Goal: Information Seeking & Learning: Learn about a topic

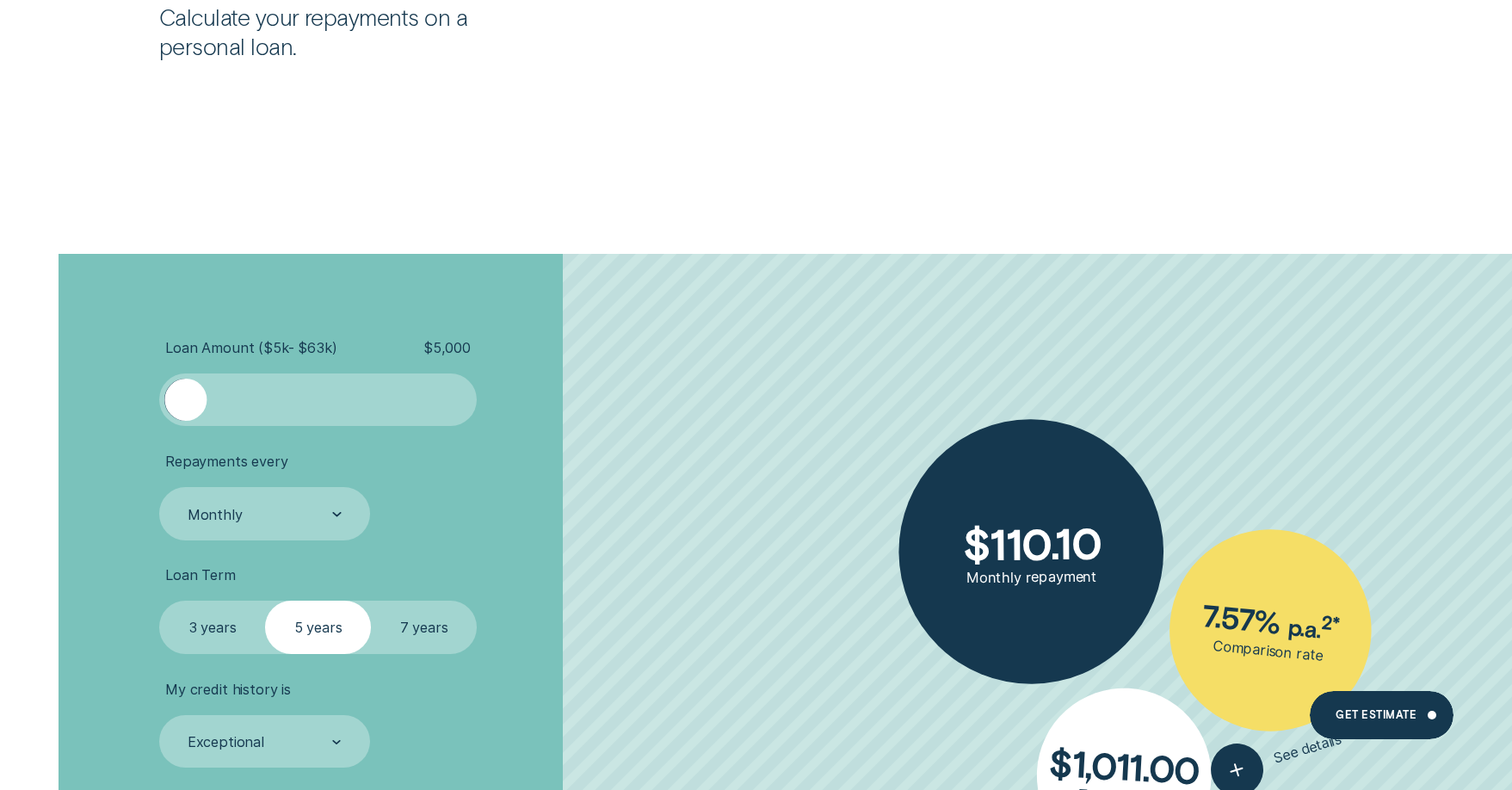
scroll to position [5163, 0]
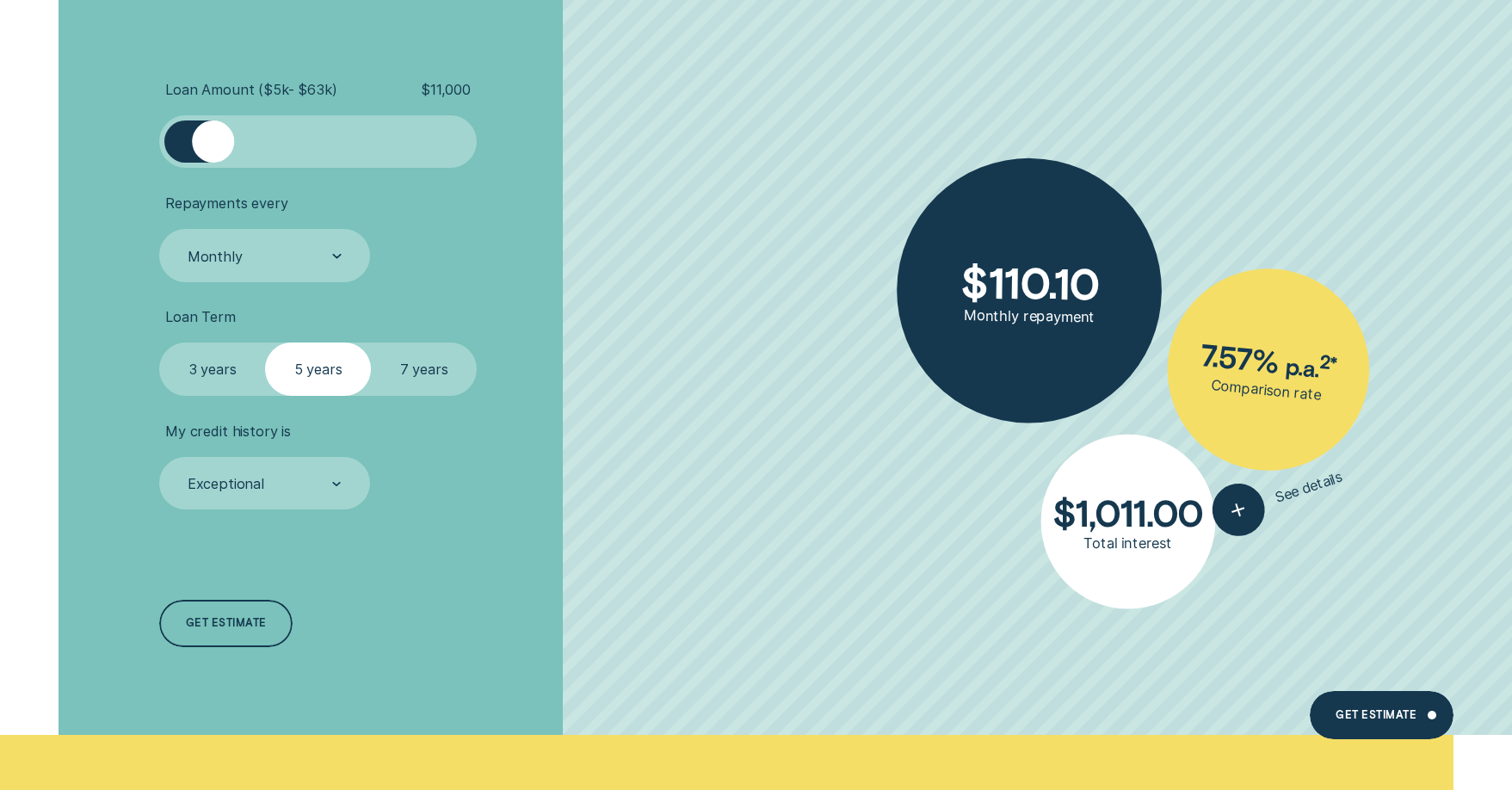
click at [211, 163] on div at bounding box center [318, 141] width 265 height 42
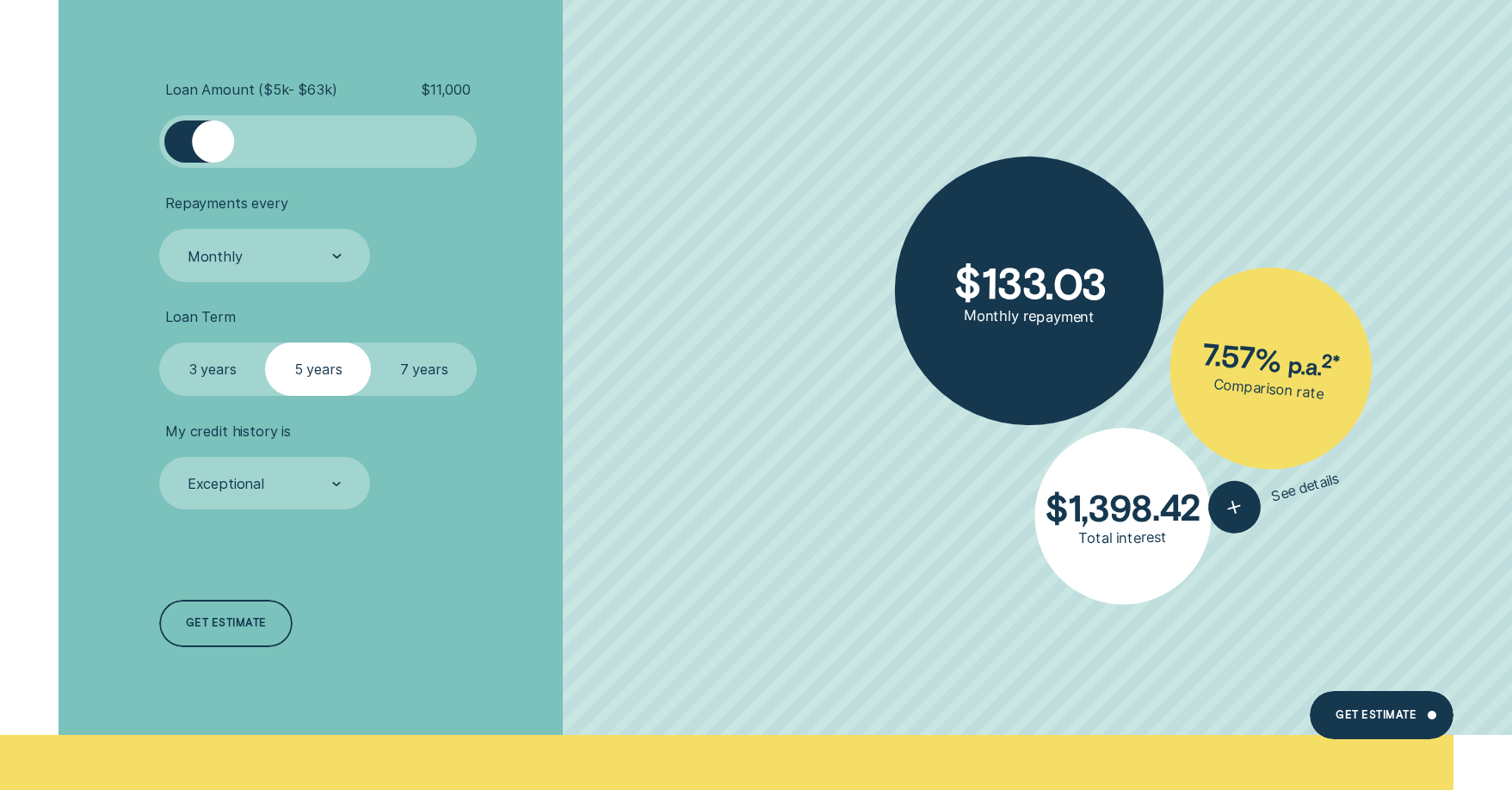
click at [177, 160] on div at bounding box center [175, 141] width 22 height 42
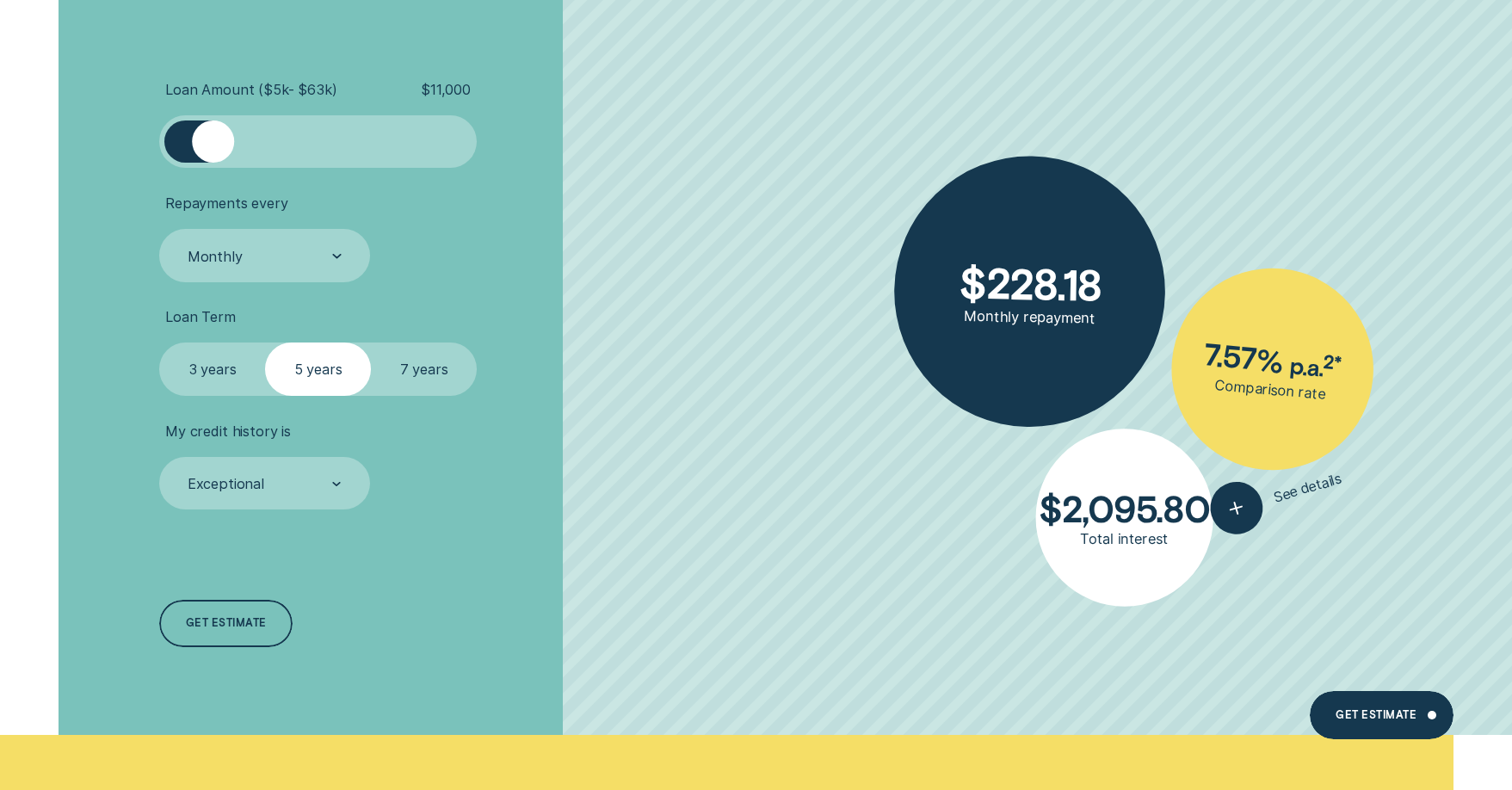
click at [184, 150] on div at bounding box center [175, 141] width 22 height 42
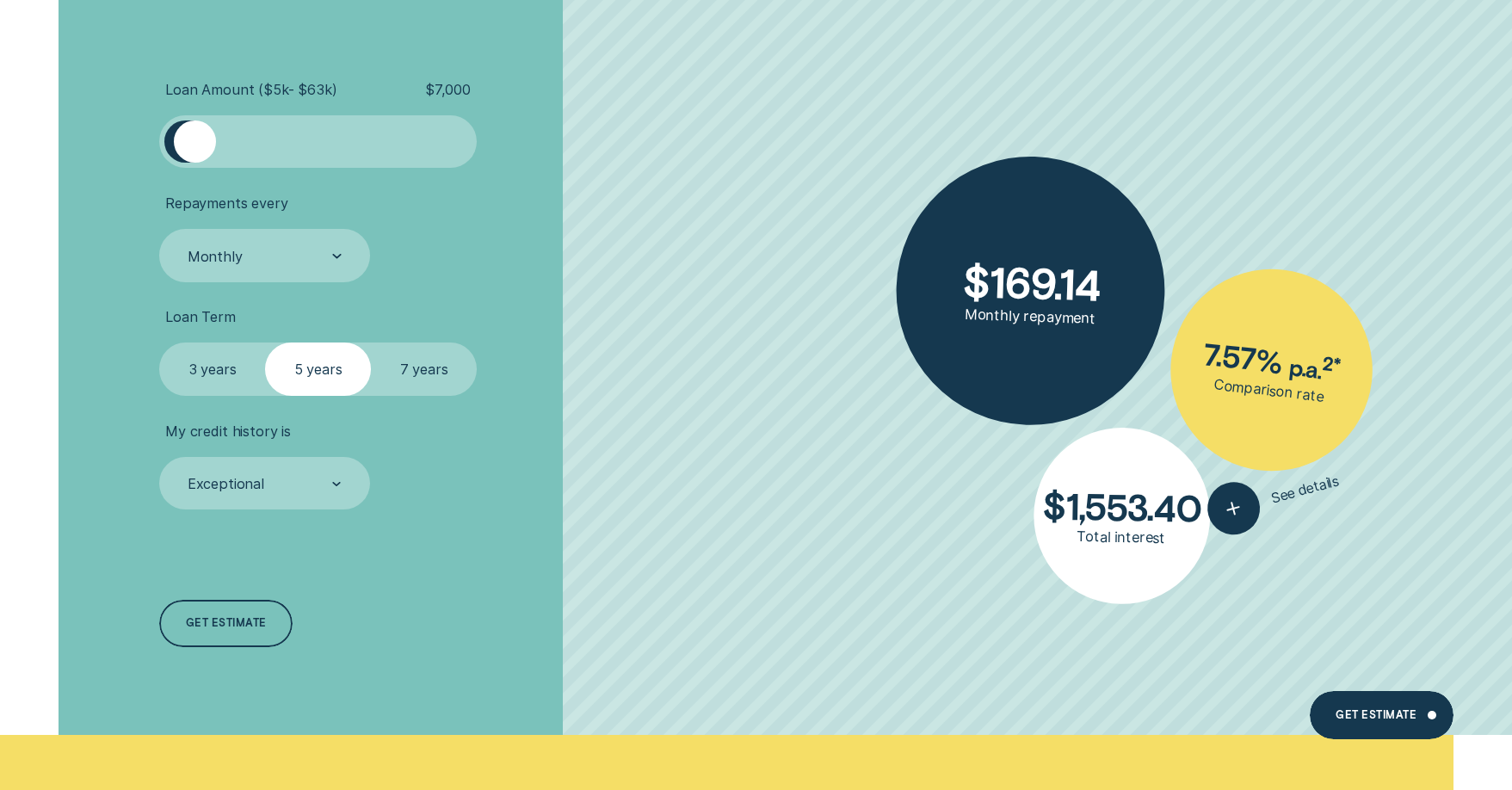
drag, startPoint x: 216, startPoint y: 147, endPoint x: 195, endPoint y: 157, distance: 23.3
click at [195, 157] on div at bounding box center [194, 141] width 42 height 42
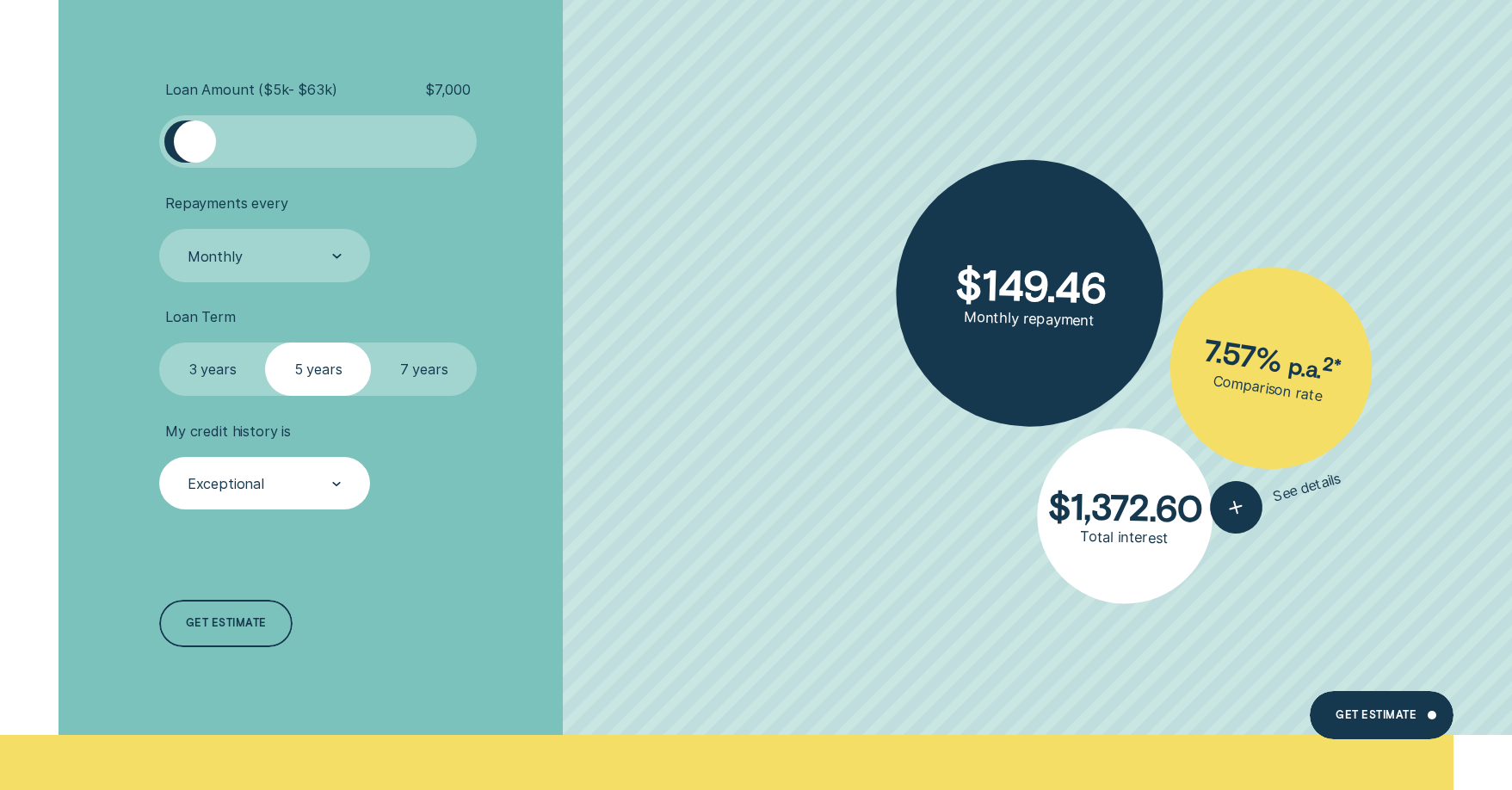
click at [312, 499] on div "Exceptional" at bounding box center [264, 484] width 211 height 53
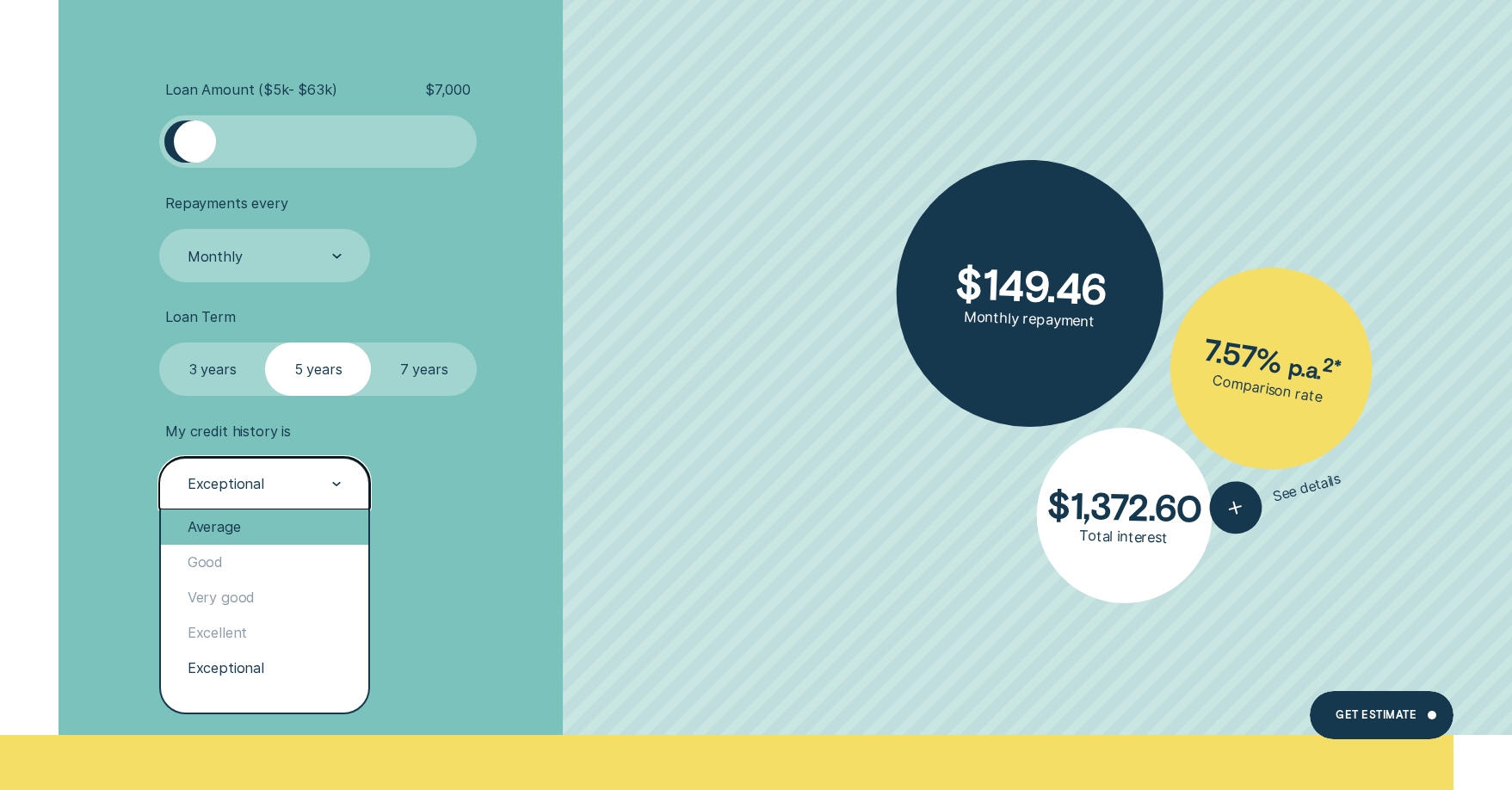
click at [262, 531] on div "Average" at bounding box center [264, 527] width 207 height 35
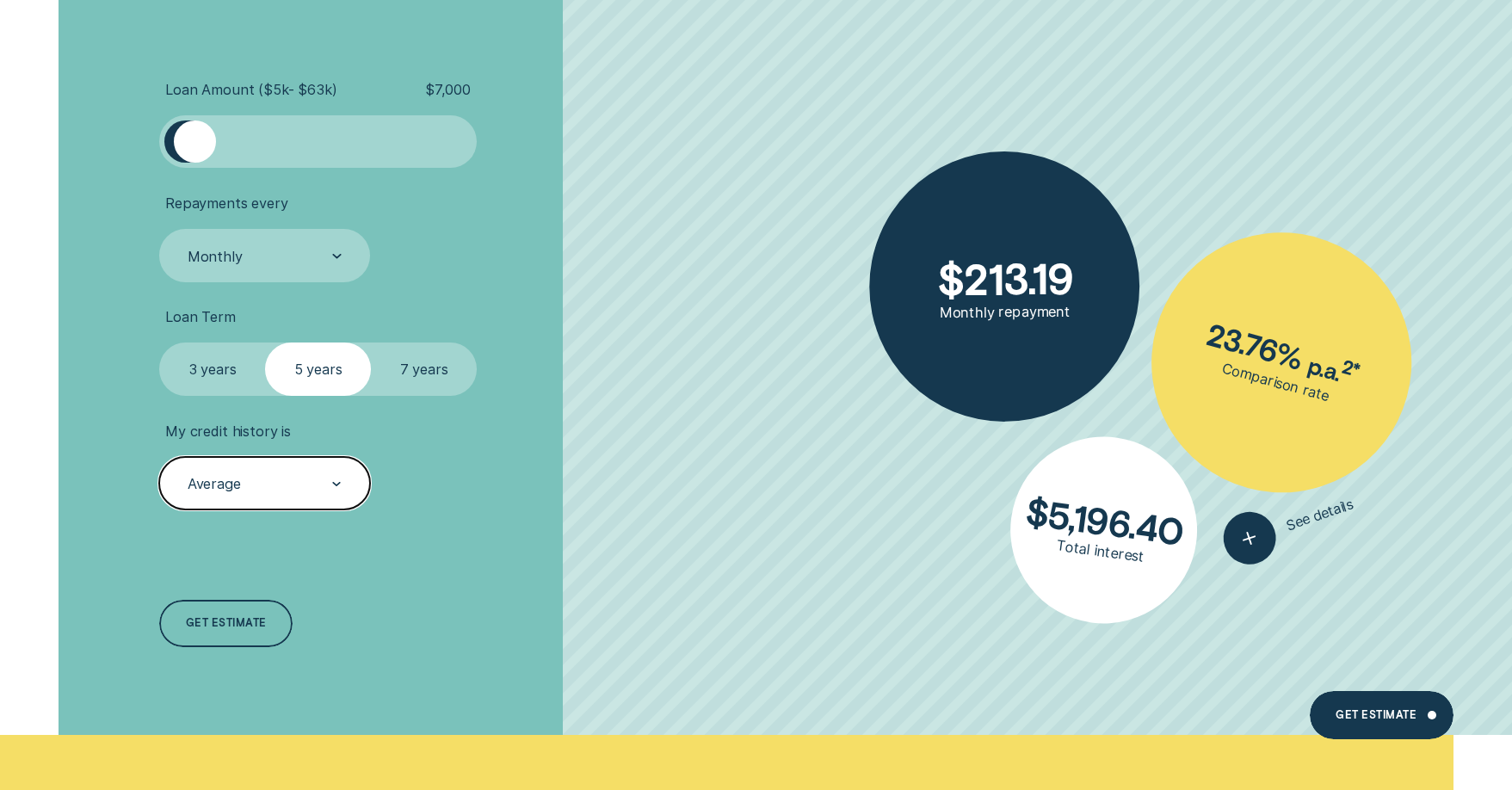
click at [208, 362] on label "3 years" at bounding box center [212, 369] width 106 height 53
click at [159, 343] on input "3 years" at bounding box center [159, 343] width 0 height 0
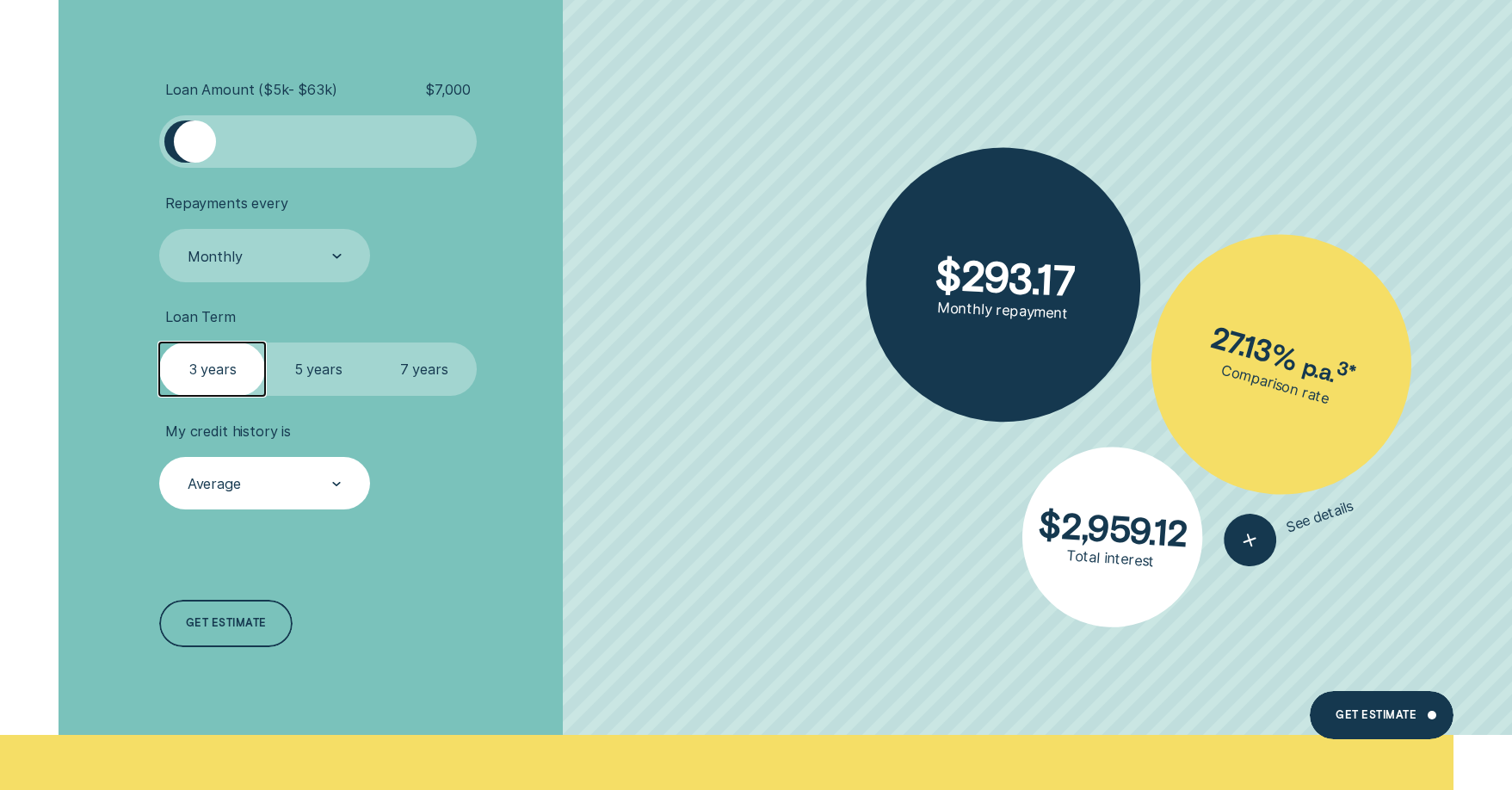
click at [312, 370] on label "5 years" at bounding box center [318, 369] width 106 height 53
click at [265, 343] on input "5 years" at bounding box center [265, 343] width 0 height 0
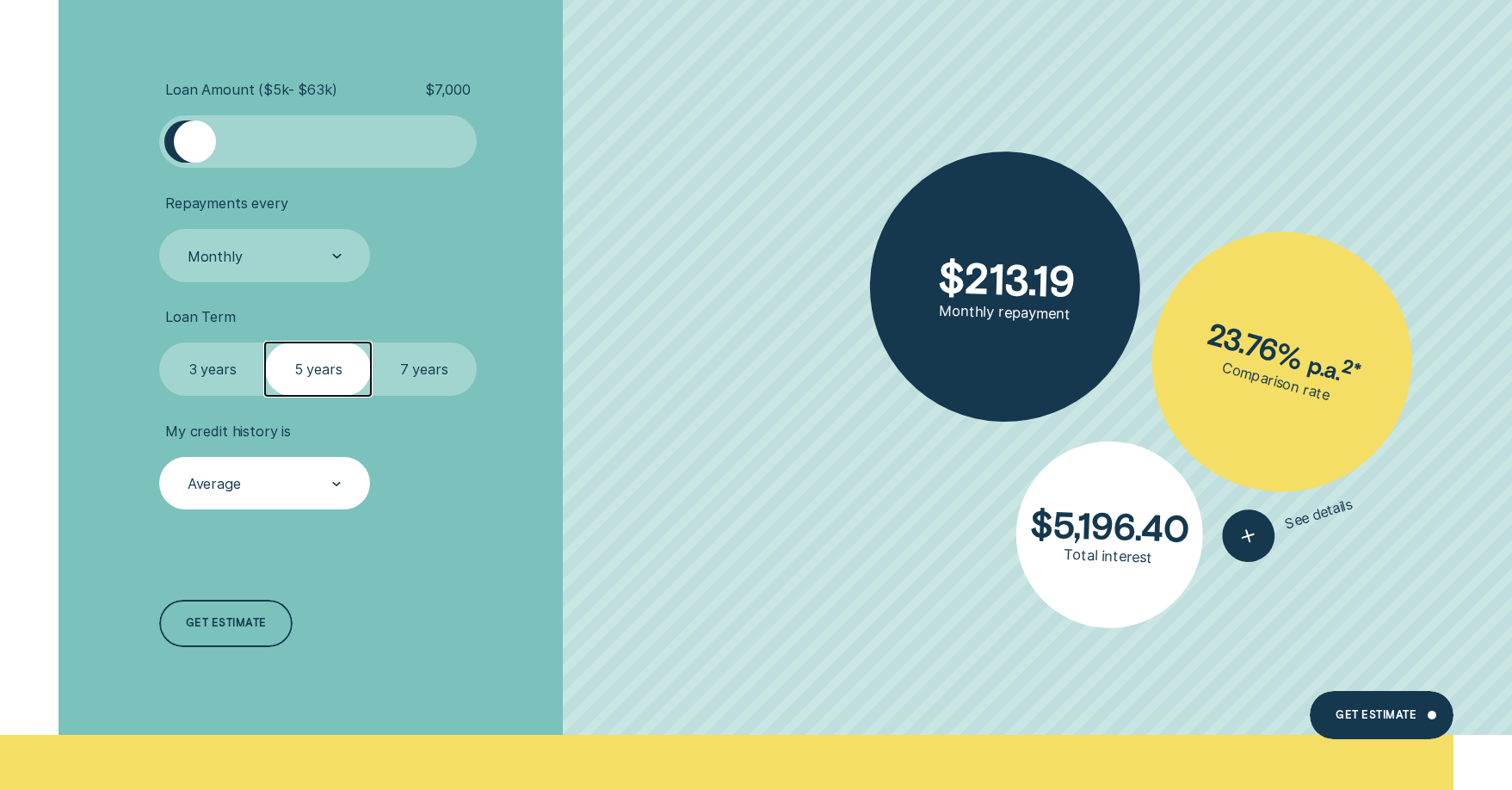
click at [314, 485] on div "Average" at bounding box center [264, 484] width 157 height 20
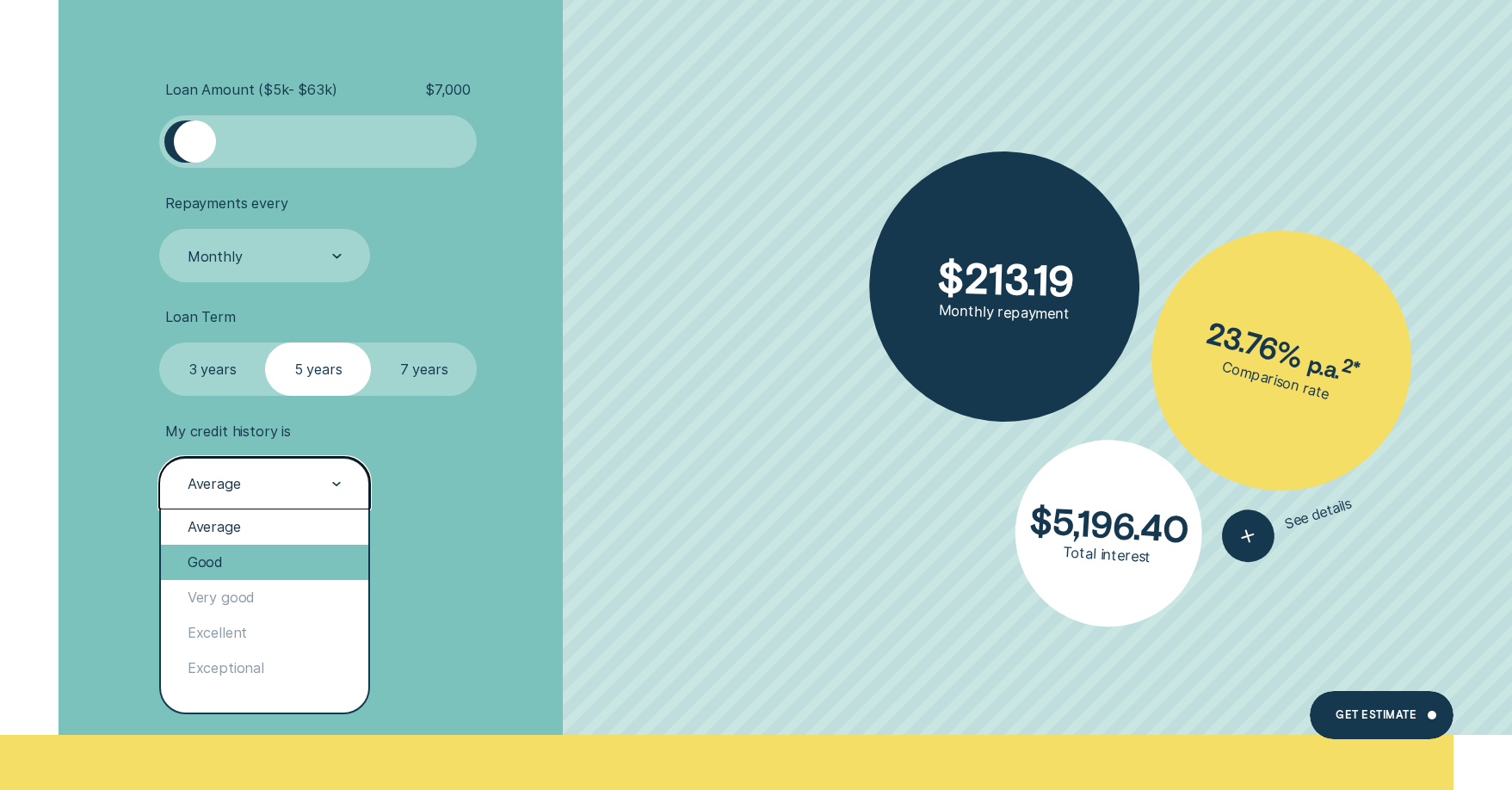
click at [244, 560] on div "Good" at bounding box center [264, 562] width 207 height 35
